Goal: Task Accomplishment & Management: Use online tool/utility

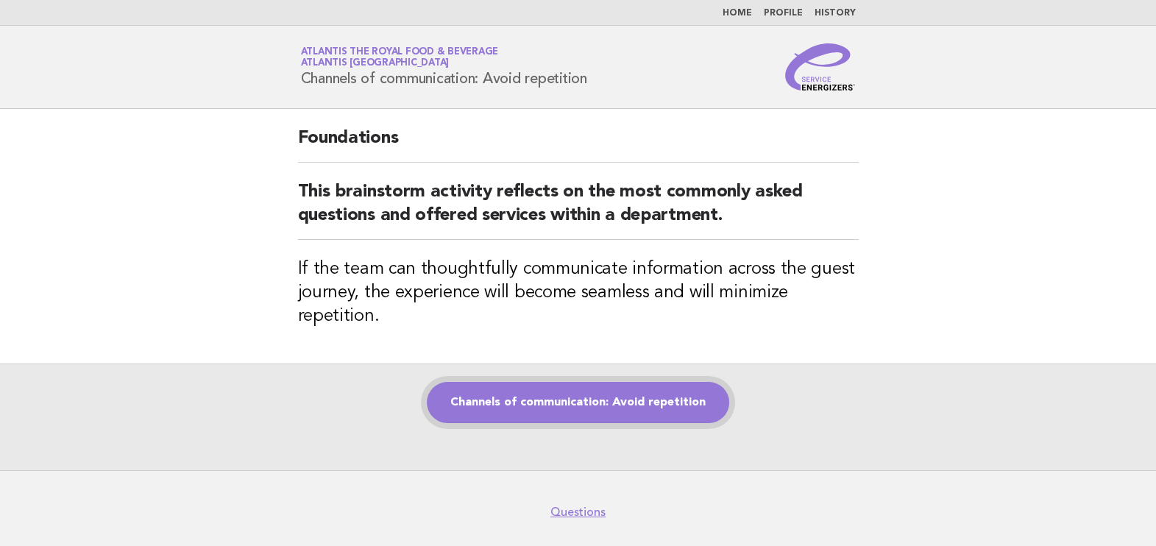
click at [606, 405] on link "Channels of communication: Avoid repetition" at bounding box center [578, 402] width 302 height 41
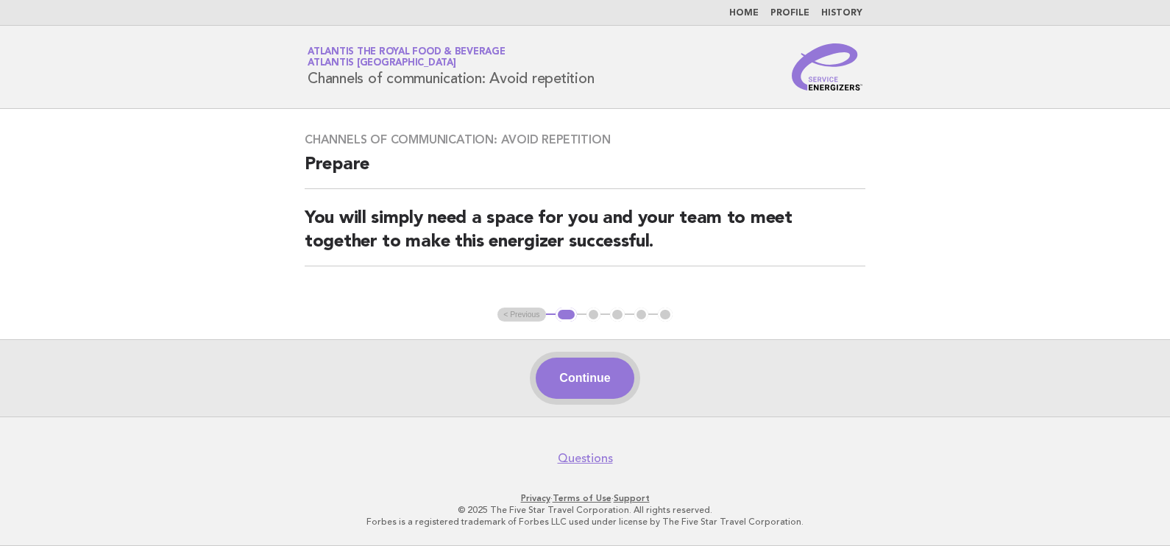
click at [600, 390] on button "Continue" at bounding box center [585, 378] width 98 height 41
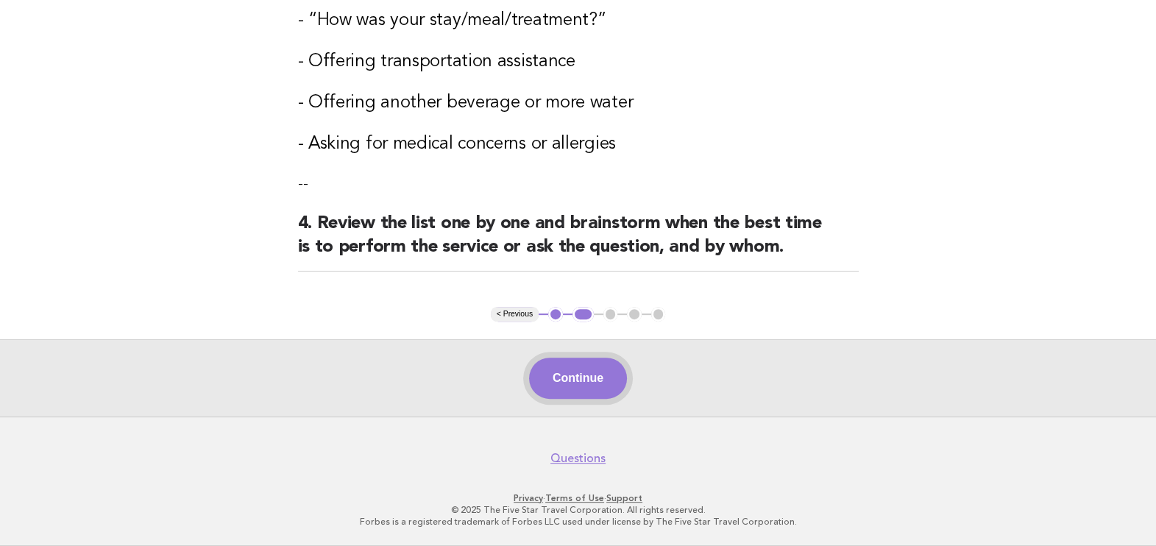
click at [598, 372] on button "Continue" at bounding box center [578, 378] width 98 height 41
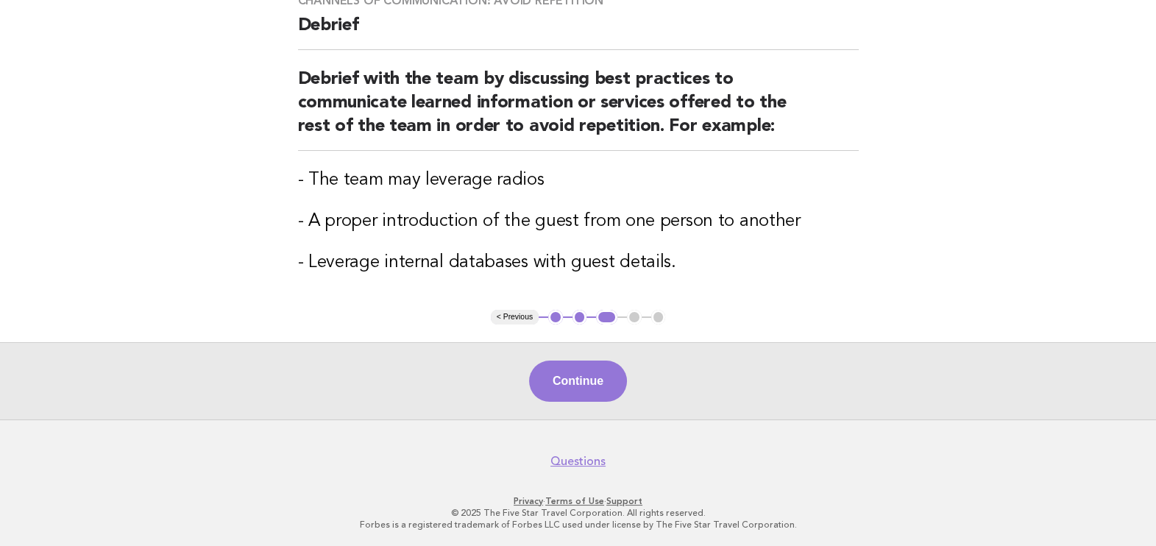
scroll to position [134, 0]
click at [590, 383] on button "Continue" at bounding box center [578, 380] width 98 height 41
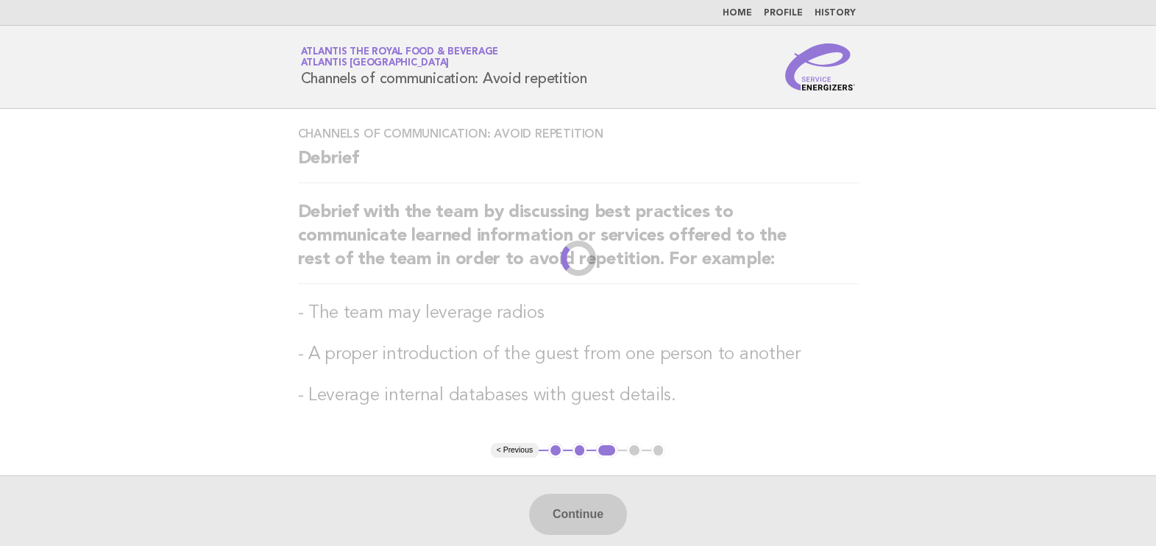
scroll to position [0, 0]
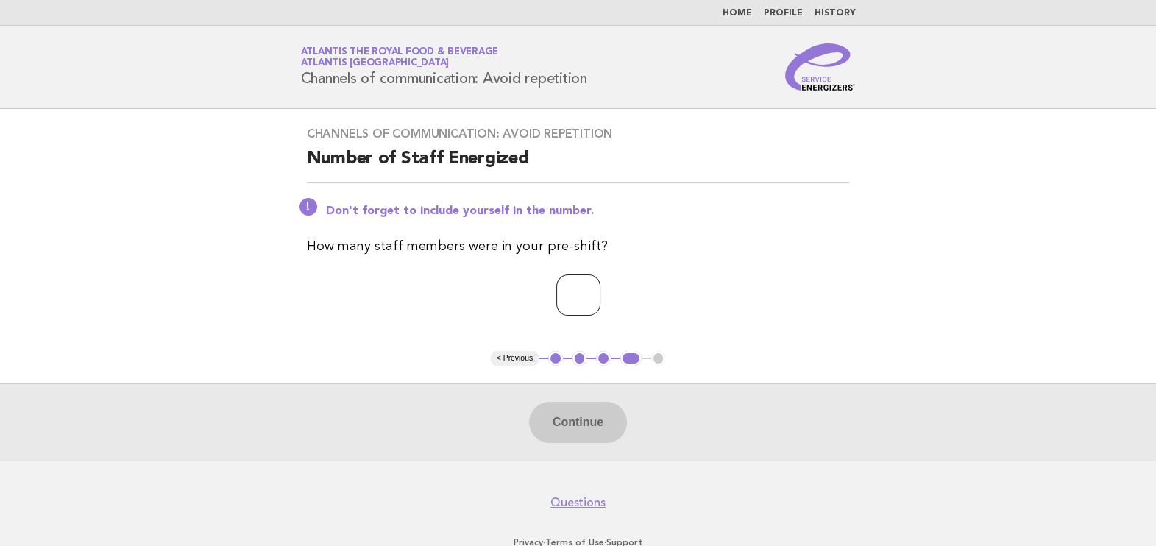
click at [557, 277] on input "number" at bounding box center [578, 294] width 44 height 41
type input "**"
click at [592, 423] on button "Continue" at bounding box center [578, 422] width 98 height 41
